Goal: Find specific page/section: Find specific page/section

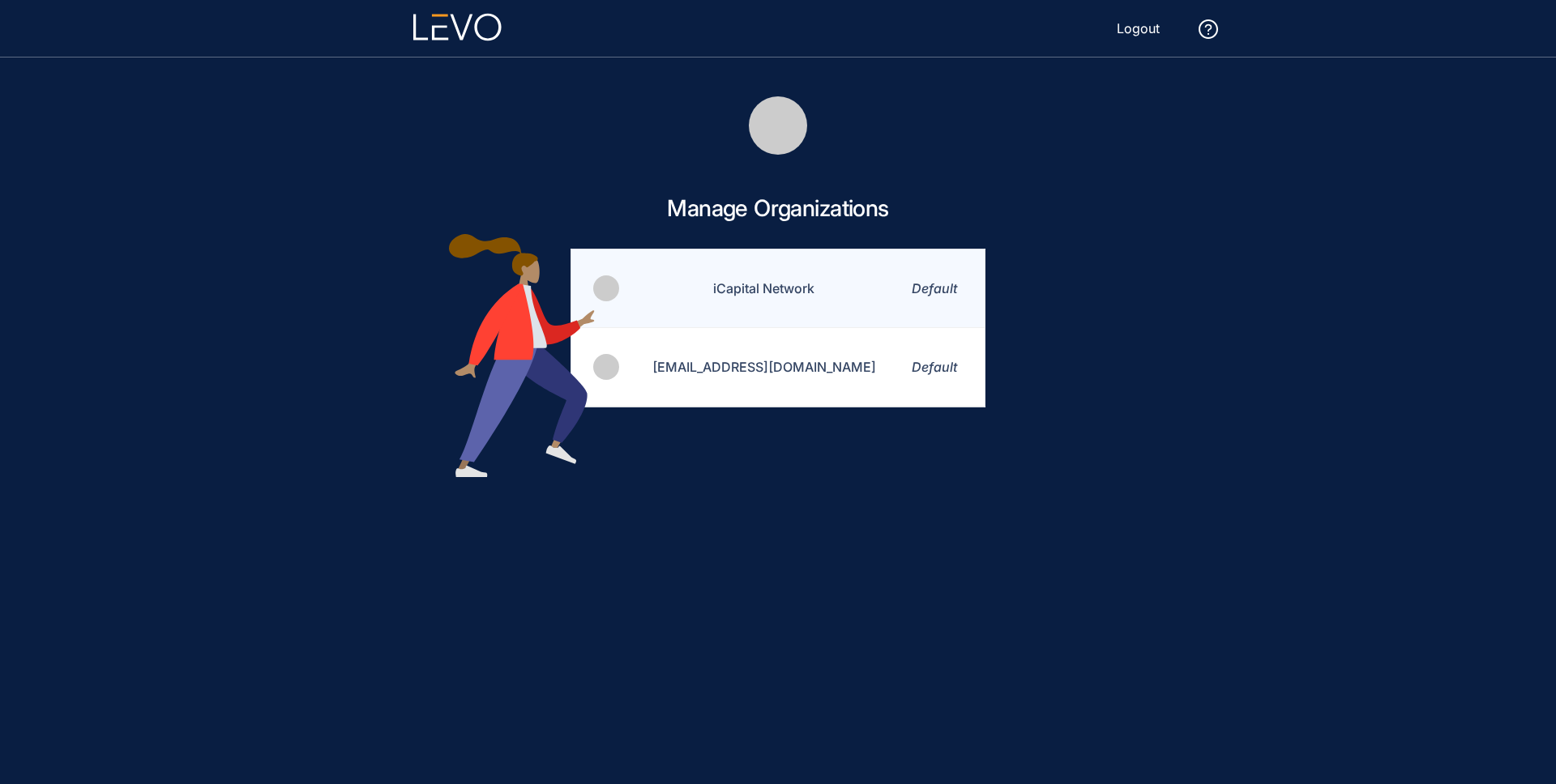
click at [791, 301] on td "iCapital Network" at bounding box center [754, 289] width 266 height 78
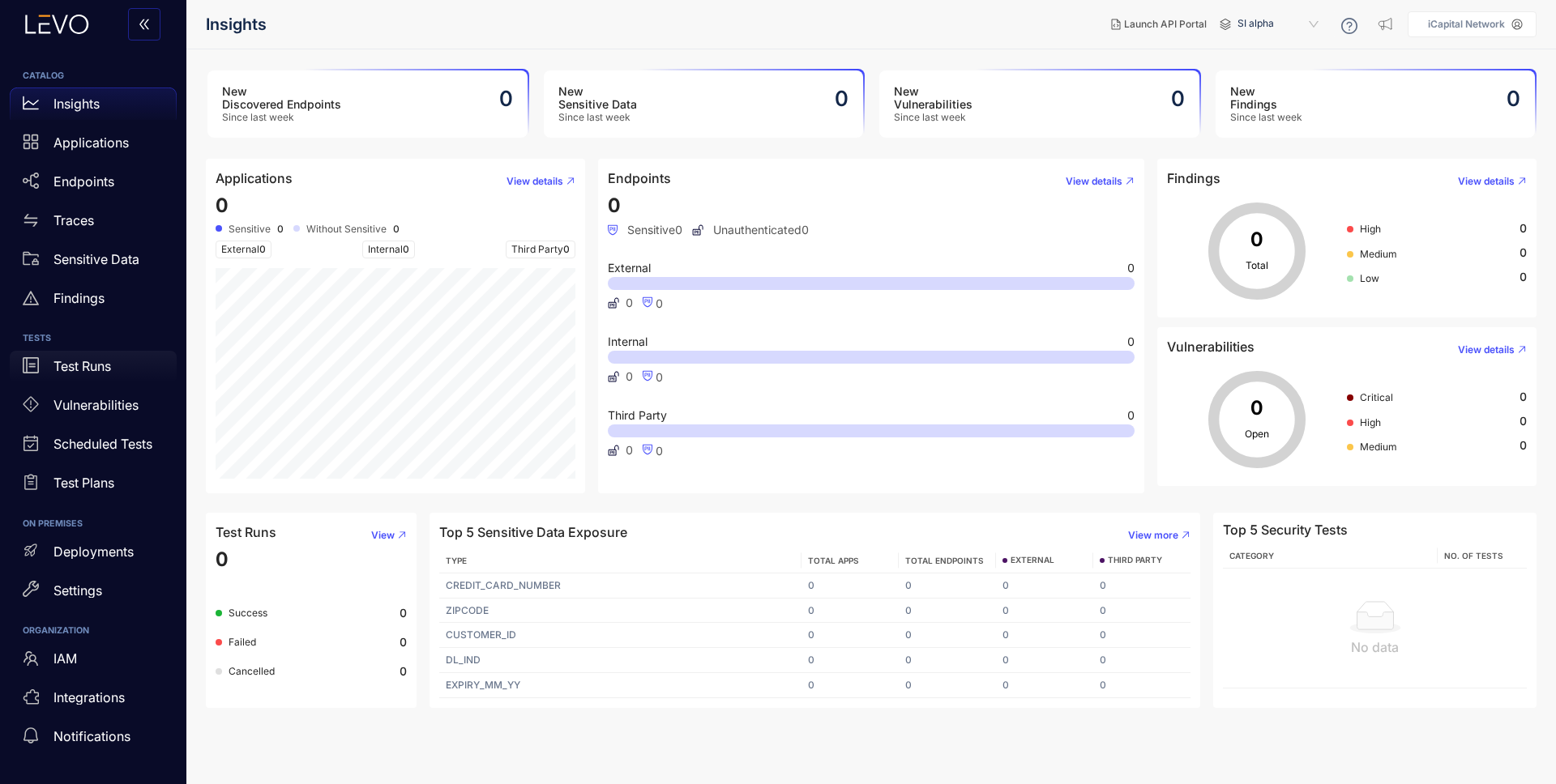
click at [97, 364] on p "Test Runs" at bounding box center [82, 366] width 58 height 14
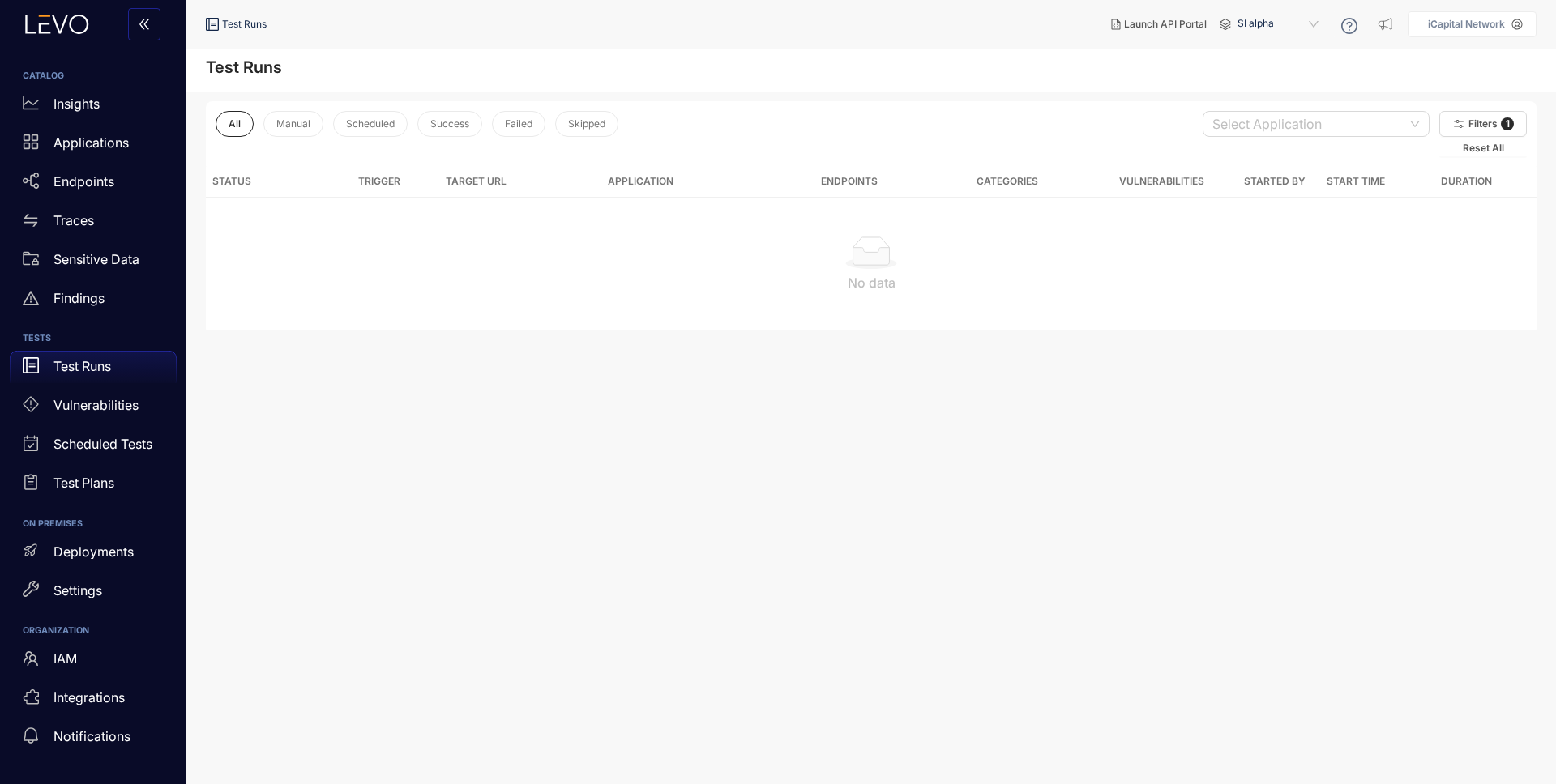
click at [1279, 18] on span "SI alpha" at bounding box center [1280, 24] width 85 height 26
click at [1267, 94] on div "Alts staging" at bounding box center [1286, 94] width 85 height 18
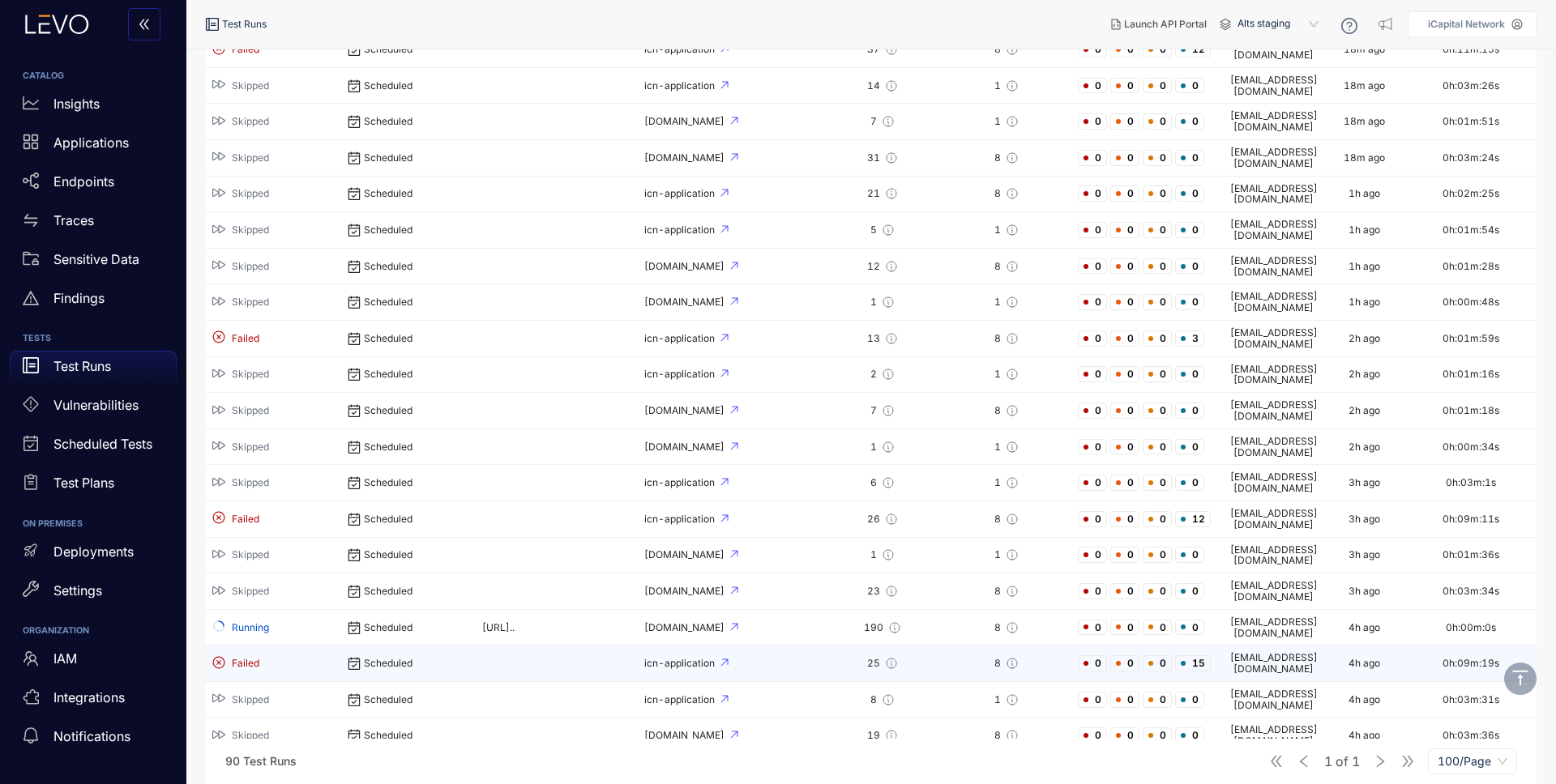
scroll to position [352, 0]
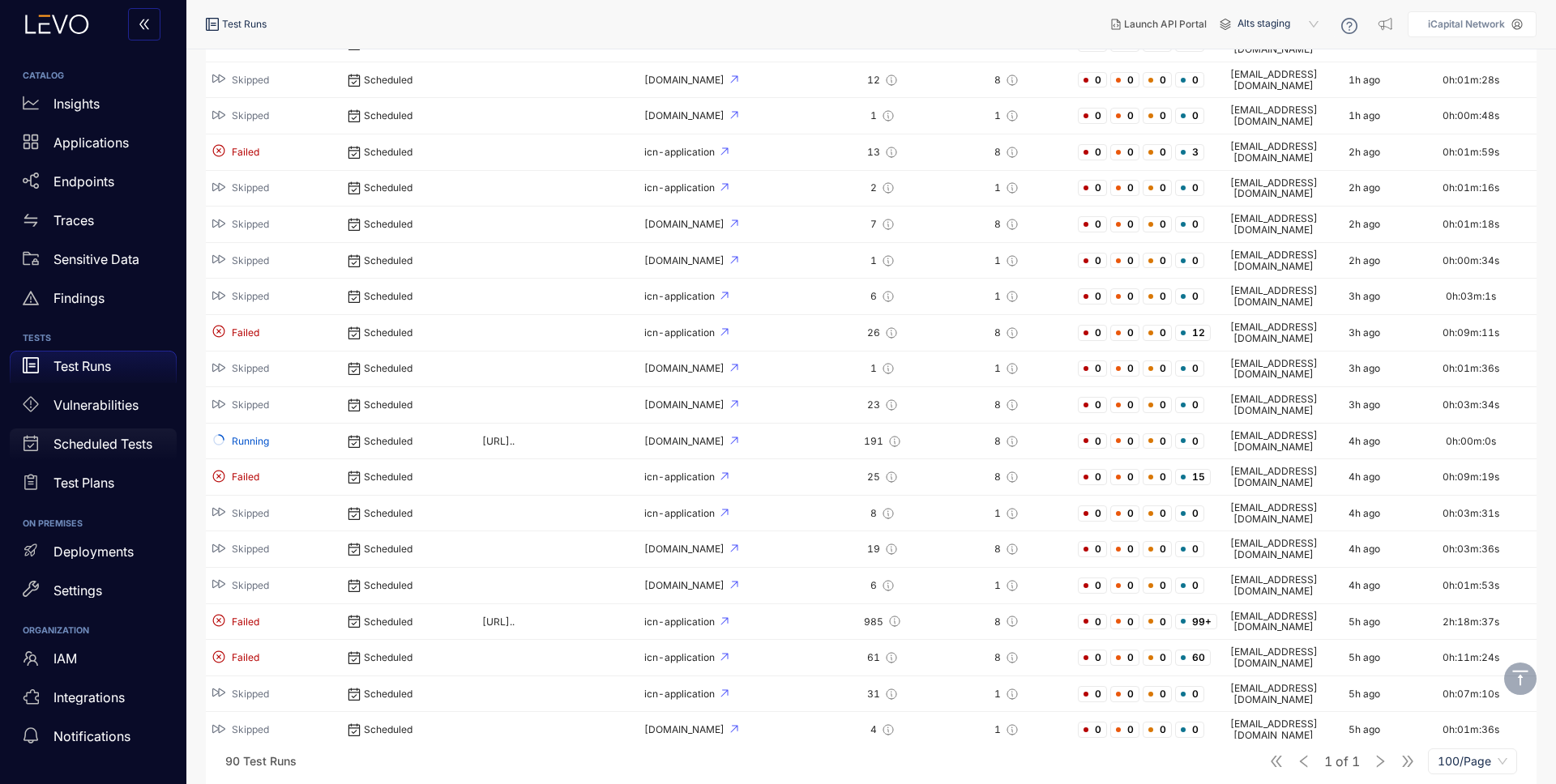
click at [80, 433] on div "Scheduled Tests" at bounding box center [94, 445] width 167 height 32
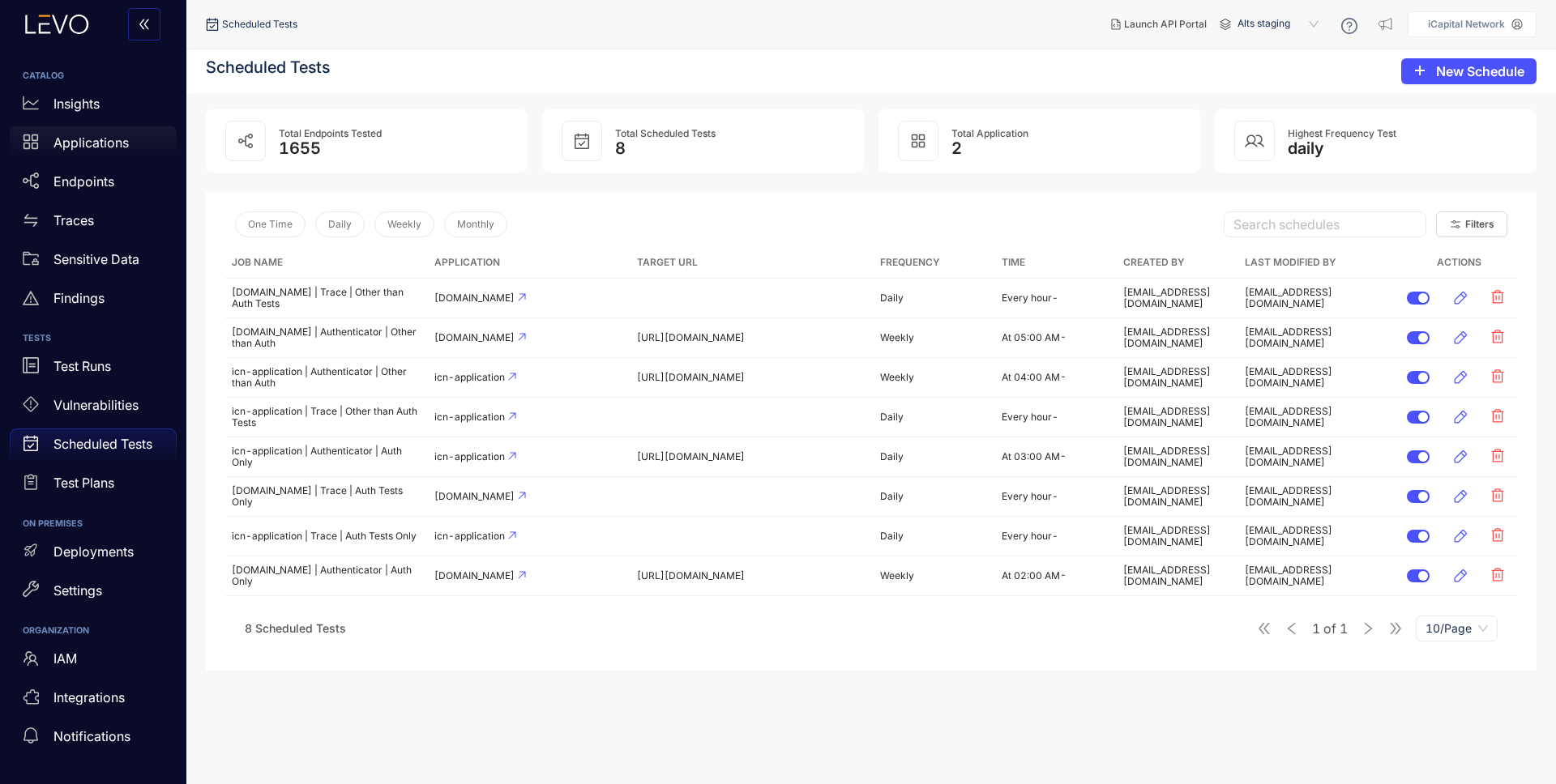
click at [94, 148] on p "Applications" at bounding box center [91, 143] width 76 height 14
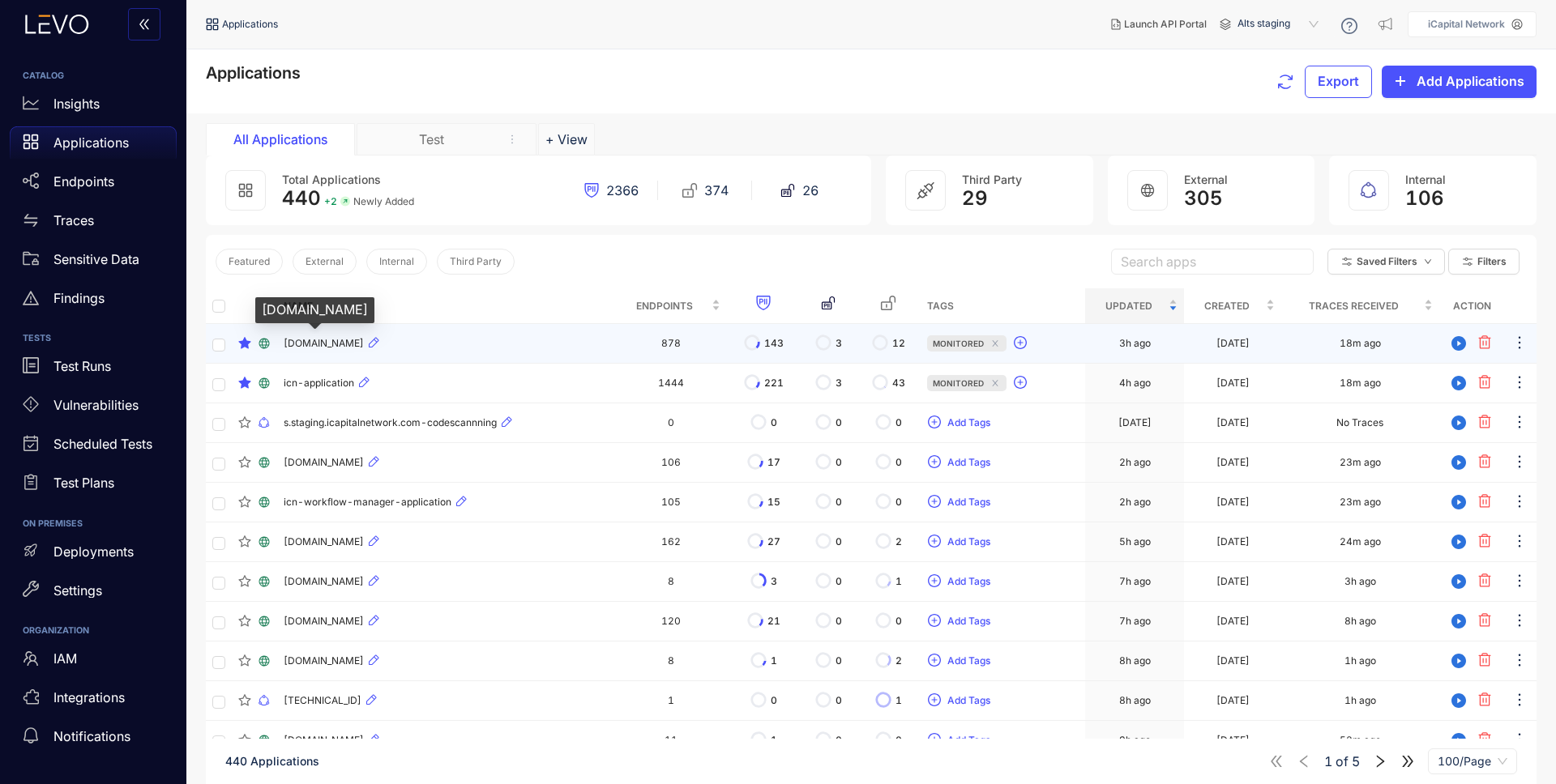
click at [364, 343] on span "[DOMAIN_NAME]" at bounding box center [323, 343] width 80 height 12
